Goal: Transaction & Acquisition: Book appointment/travel/reservation

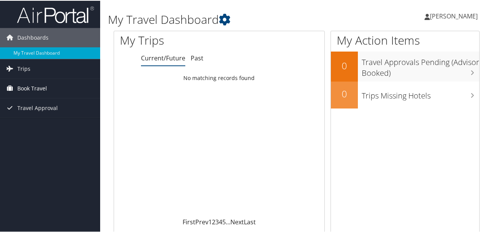
click at [32, 87] on span "Book Travel" at bounding box center [32, 87] width 30 height 19
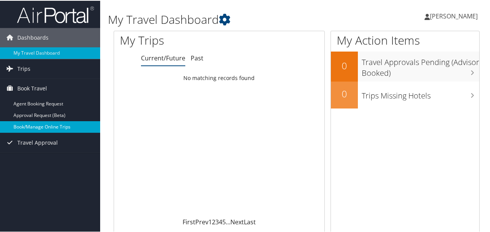
click at [30, 127] on link "Book/Manage Online Trips" at bounding box center [50, 126] width 100 height 12
